Goal: Task Accomplishment & Management: Use online tool/utility

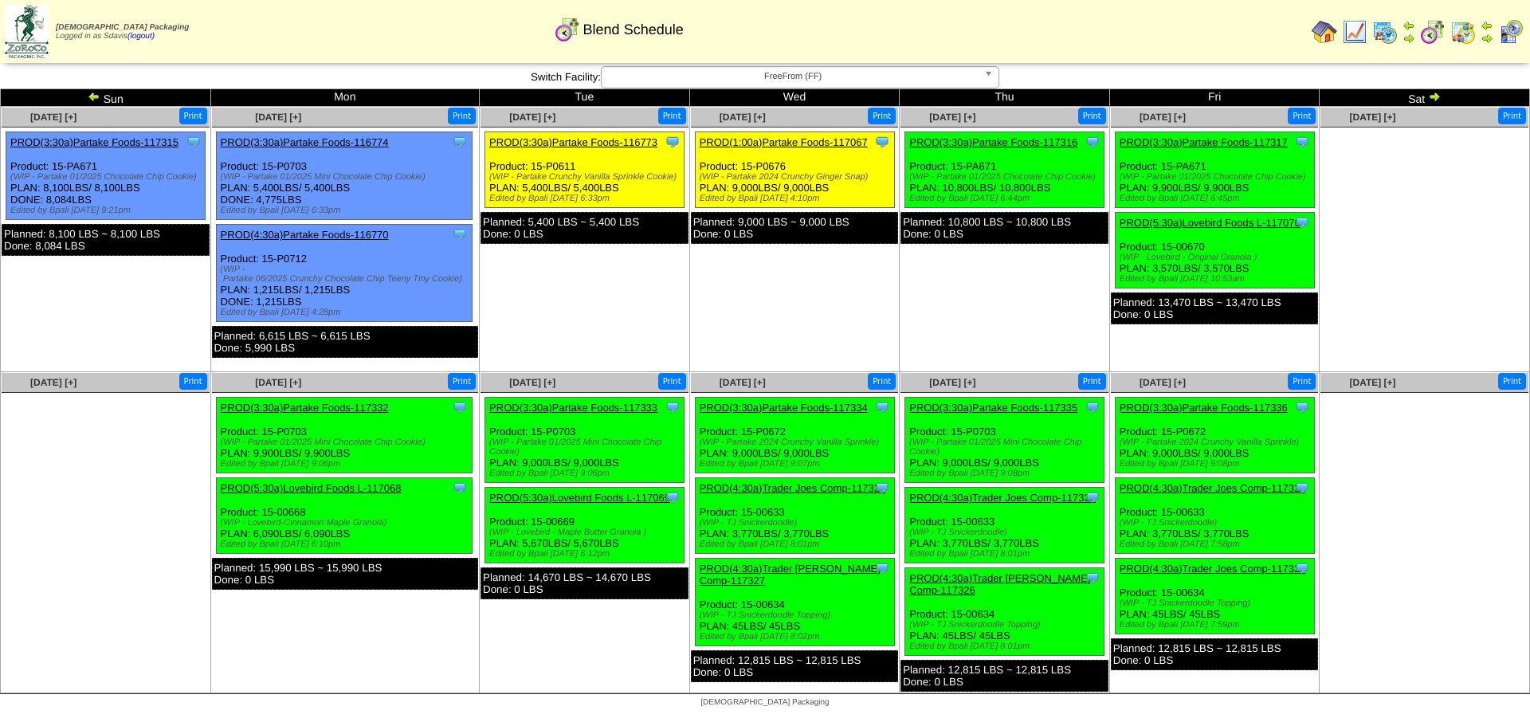
click at [833, 143] on link "PROD(1:00a)Partake Foods-117067" at bounding box center [784, 142] width 168 height 12
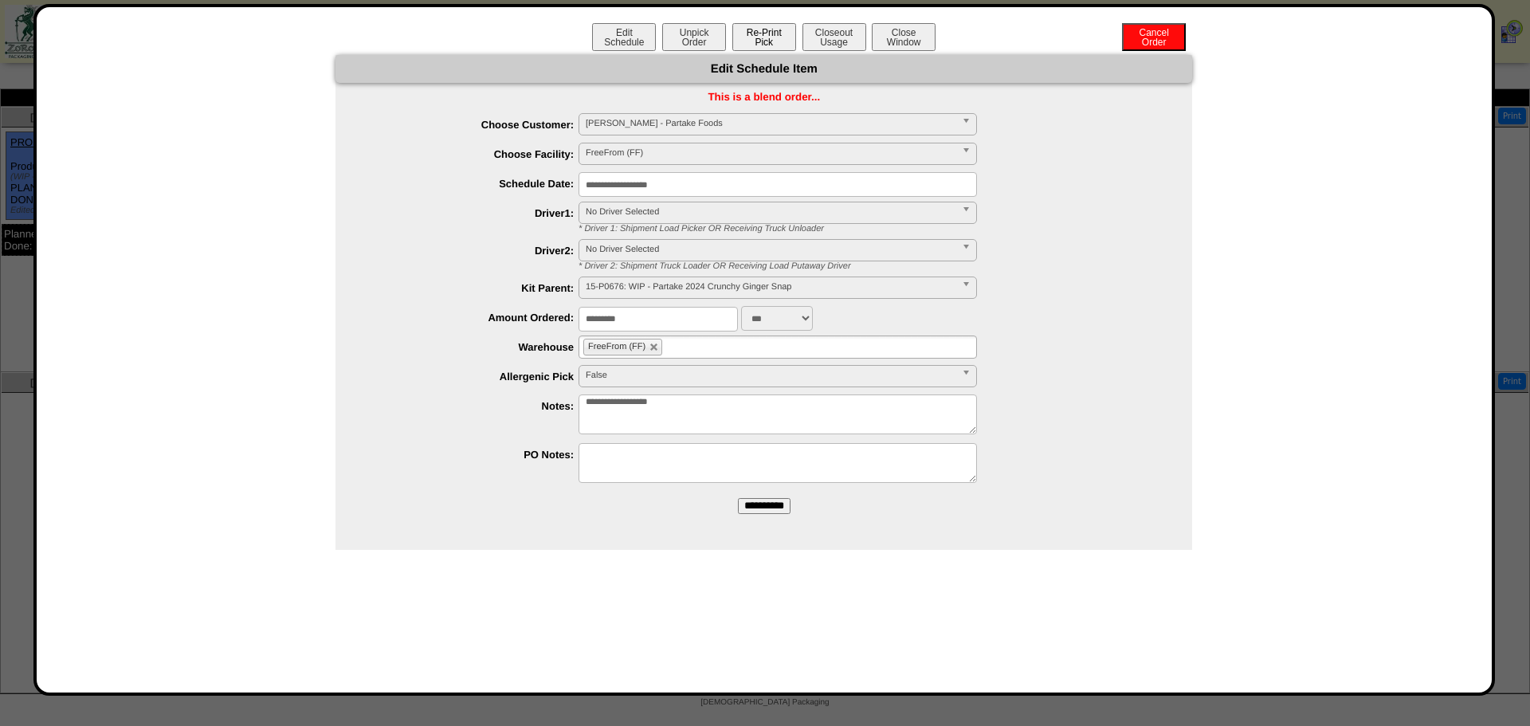
click at [771, 42] on button "Re-Print Pick" at bounding box center [764, 37] width 64 height 28
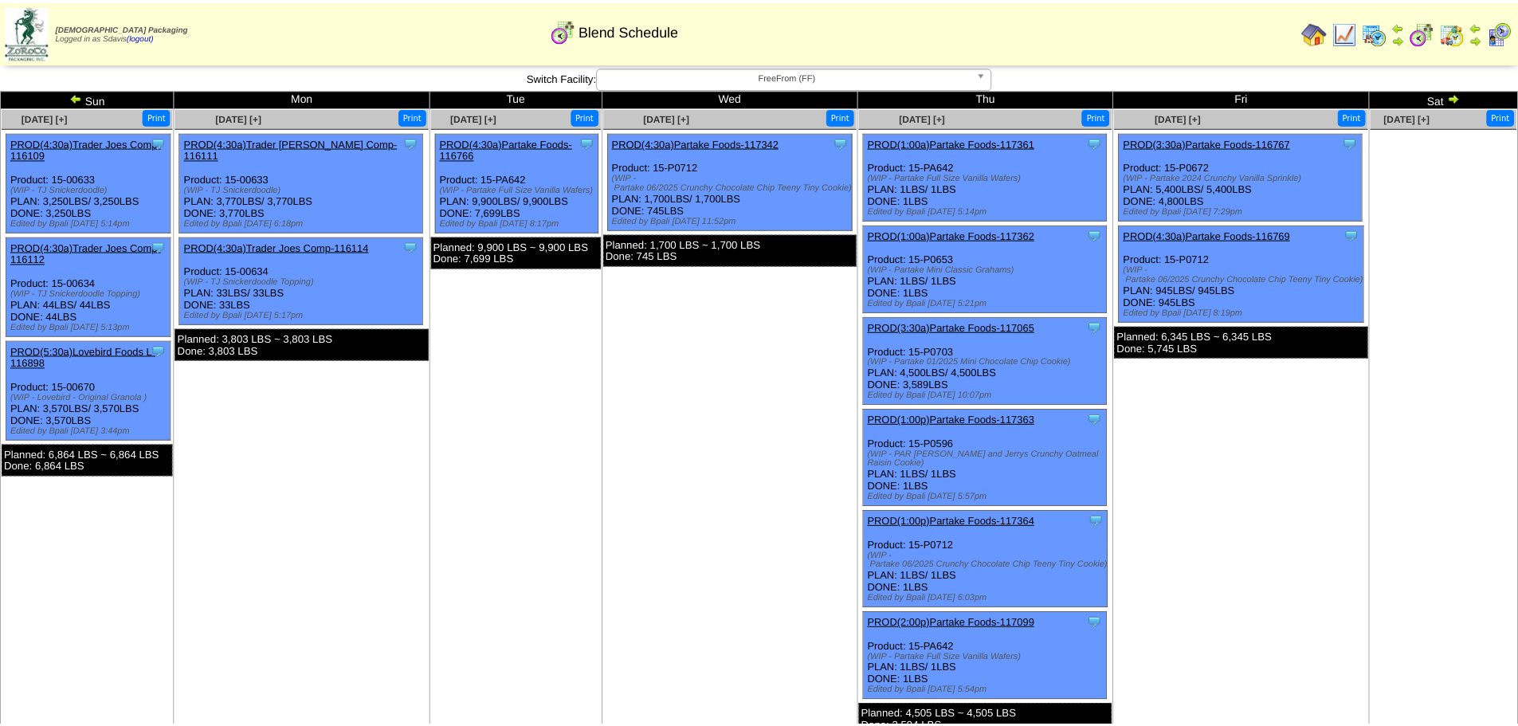
scroll to position [291, 0]
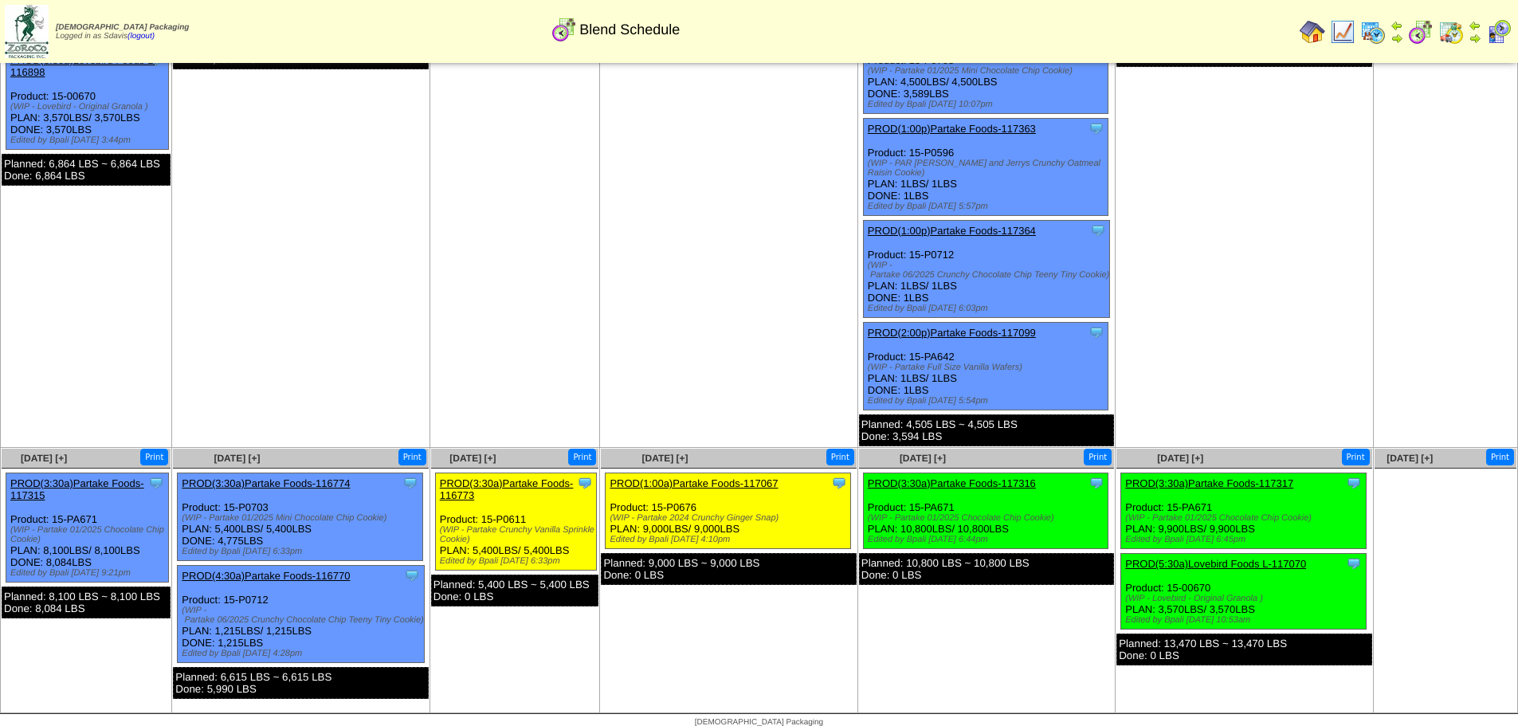
click at [519, 477] on link "PROD(3:30a)Partake Foods-116773" at bounding box center [507, 489] width 134 height 24
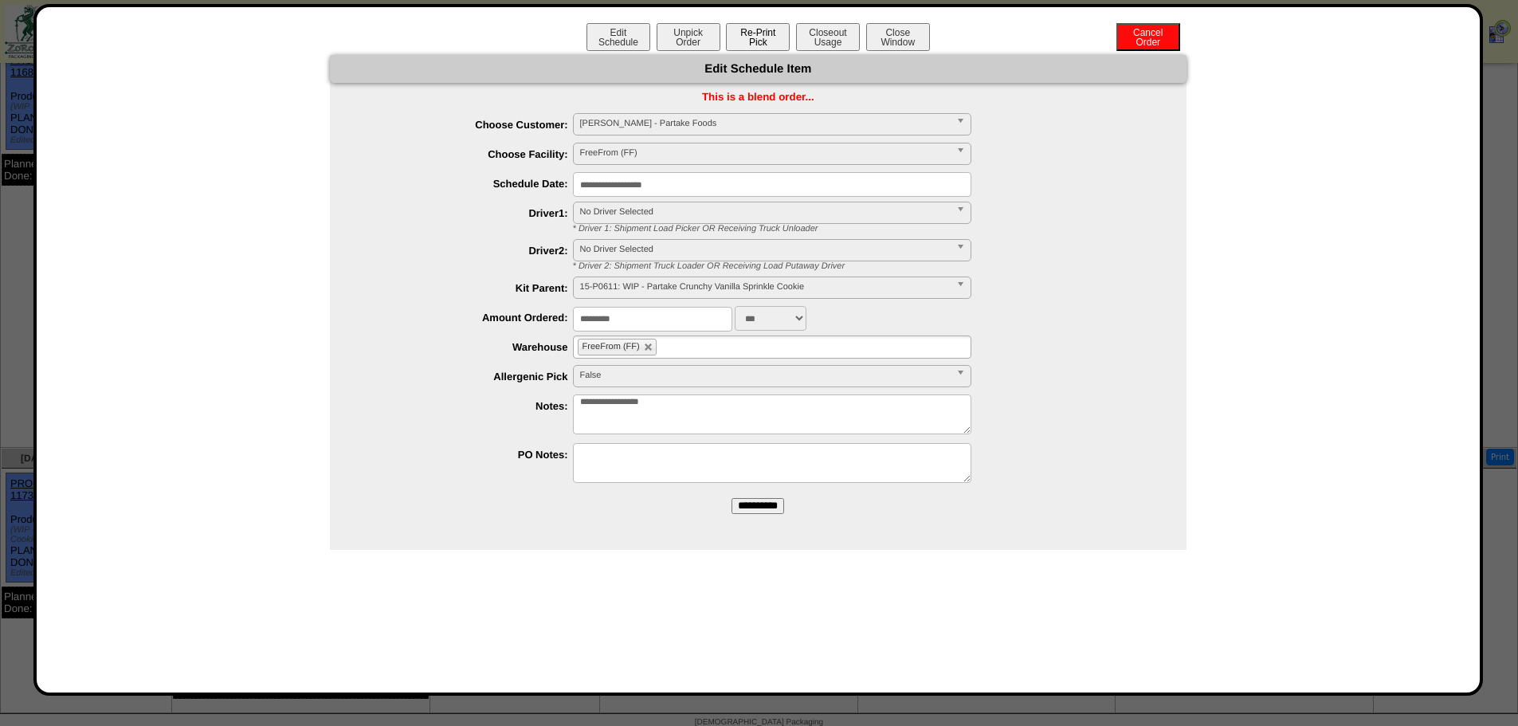
click at [758, 37] on button "Re-Print Pick" at bounding box center [758, 37] width 64 height 28
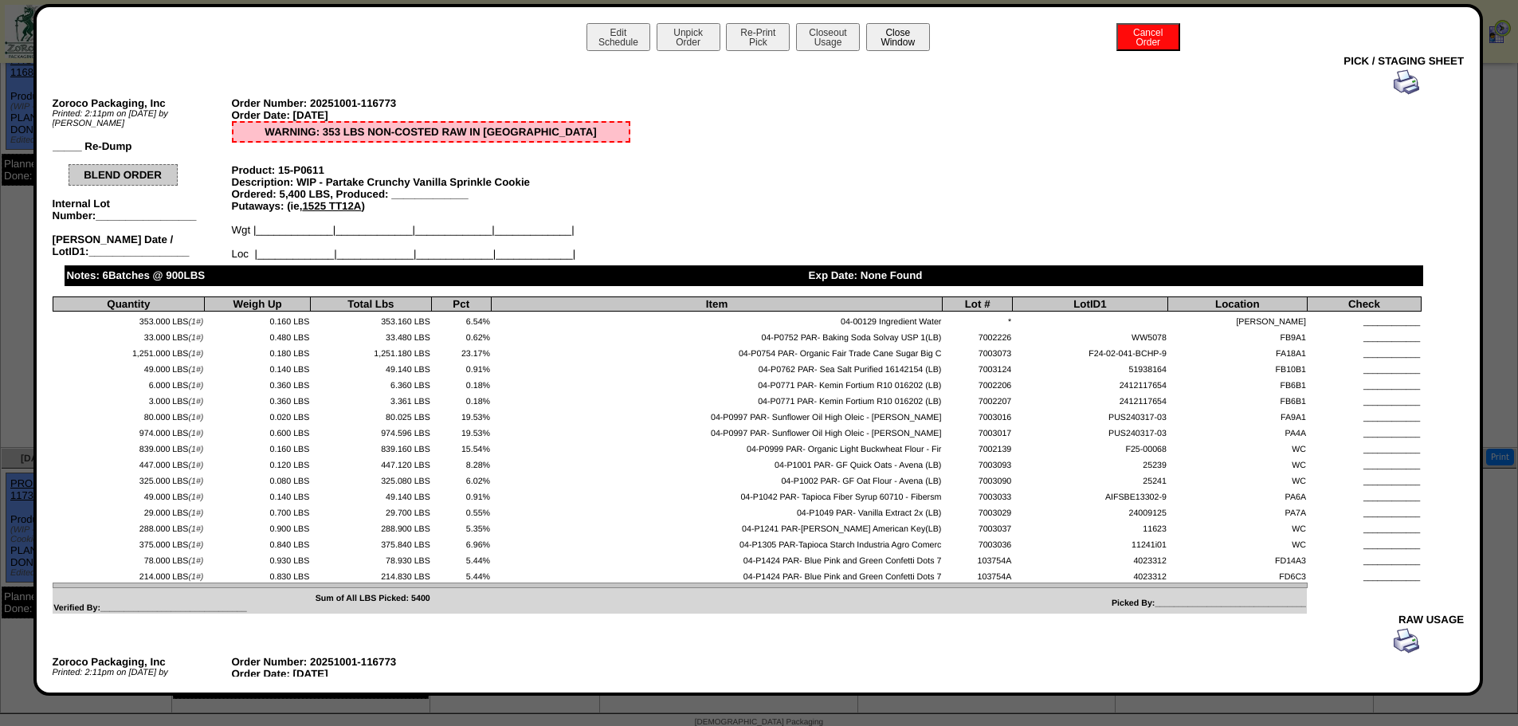
click at [891, 47] on button "Close Window" at bounding box center [898, 37] width 64 height 28
